Goal: Task Accomplishment & Management: Manage account settings

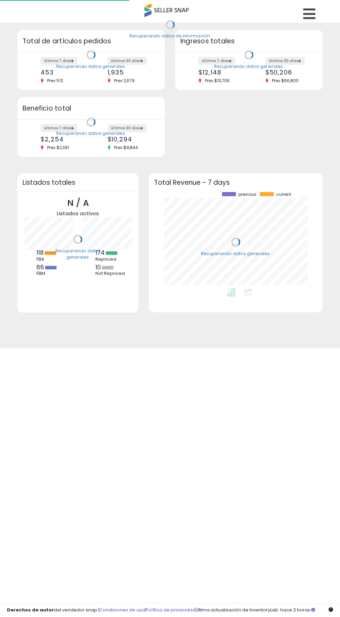
scroll to position [96, 159]
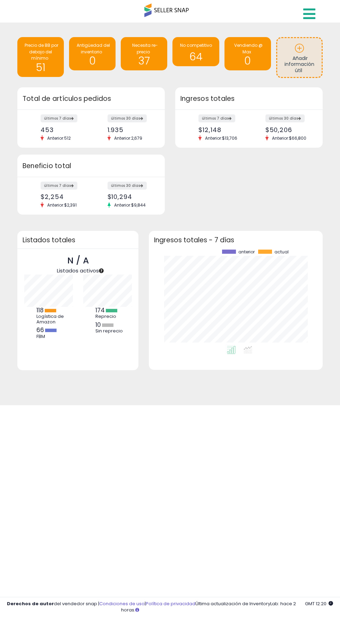
click at [304, 21] on link at bounding box center [310, 12] width 25 height 24
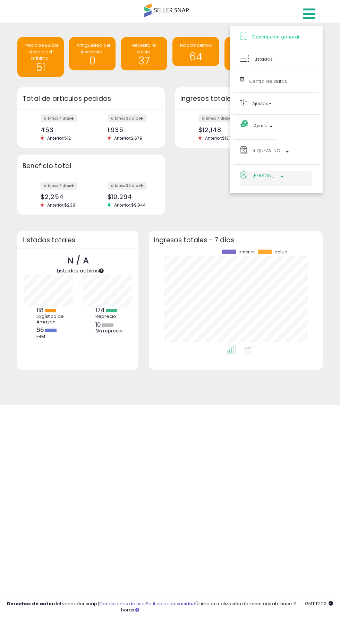
click at [280, 178] on b at bounding box center [281, 178] width 3 height 5
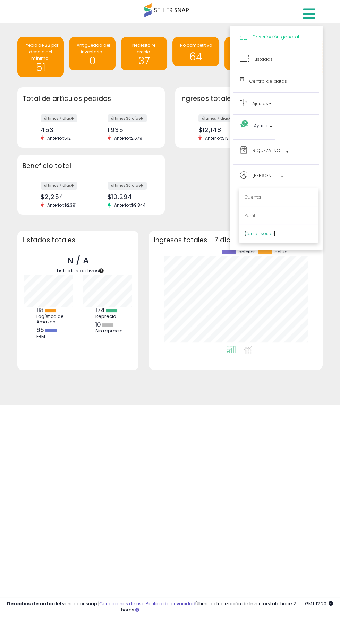
click at [270, 233] on font "Cerrar sesión" at bounding box center [259, 233] width 31 height 7
